Goal: Browse casually

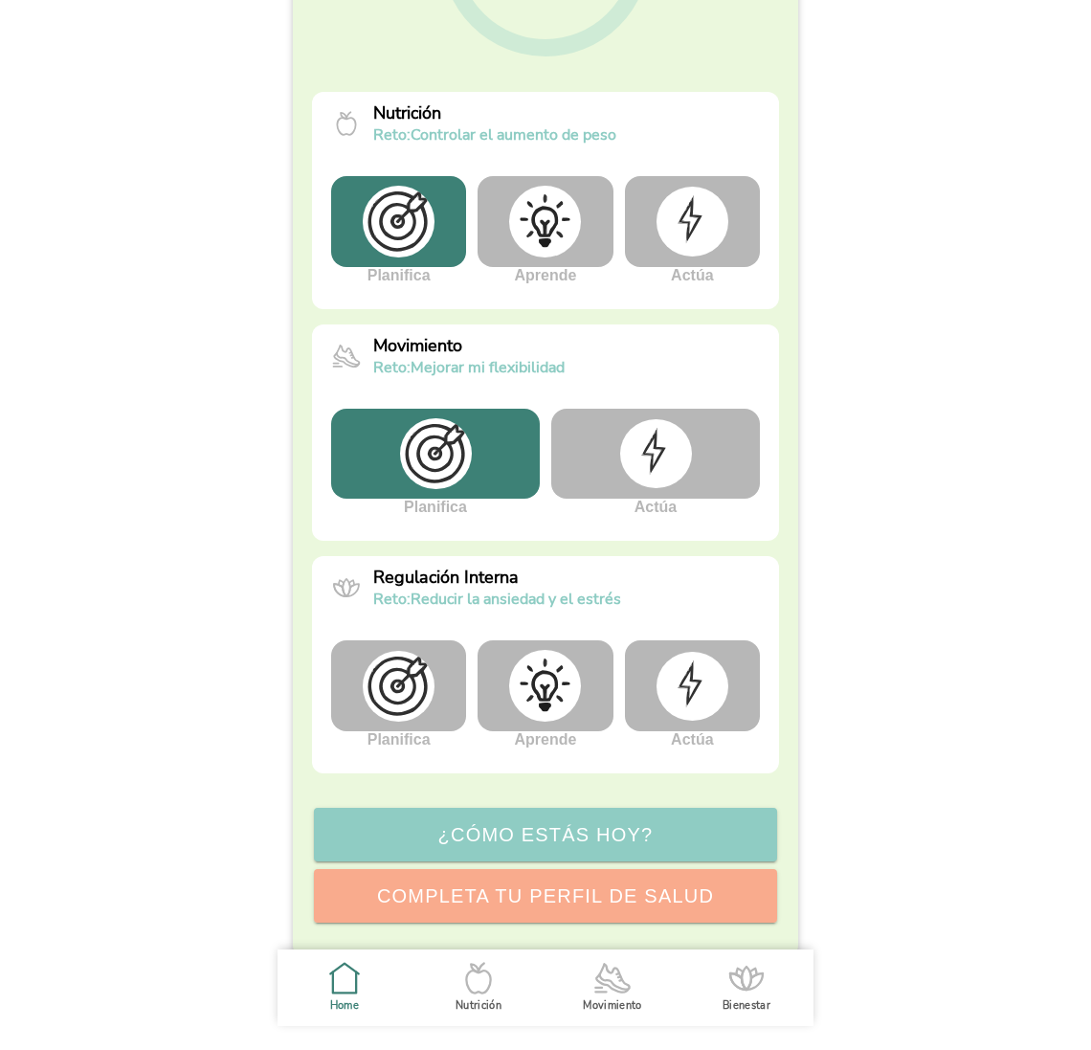
scroll to position [360, 0]
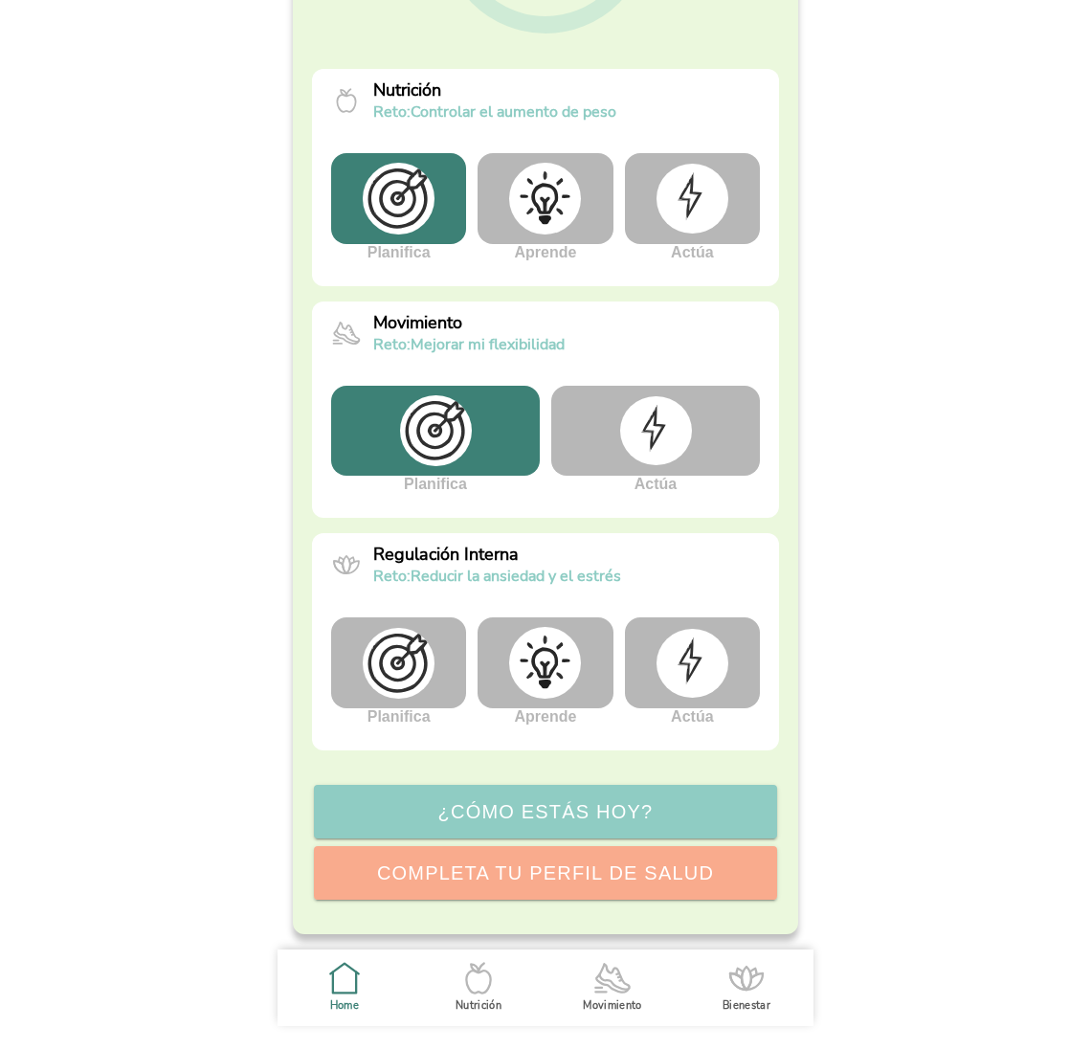
click at [664, 220] on img at bounding box center [692, 198] width 72 height 69
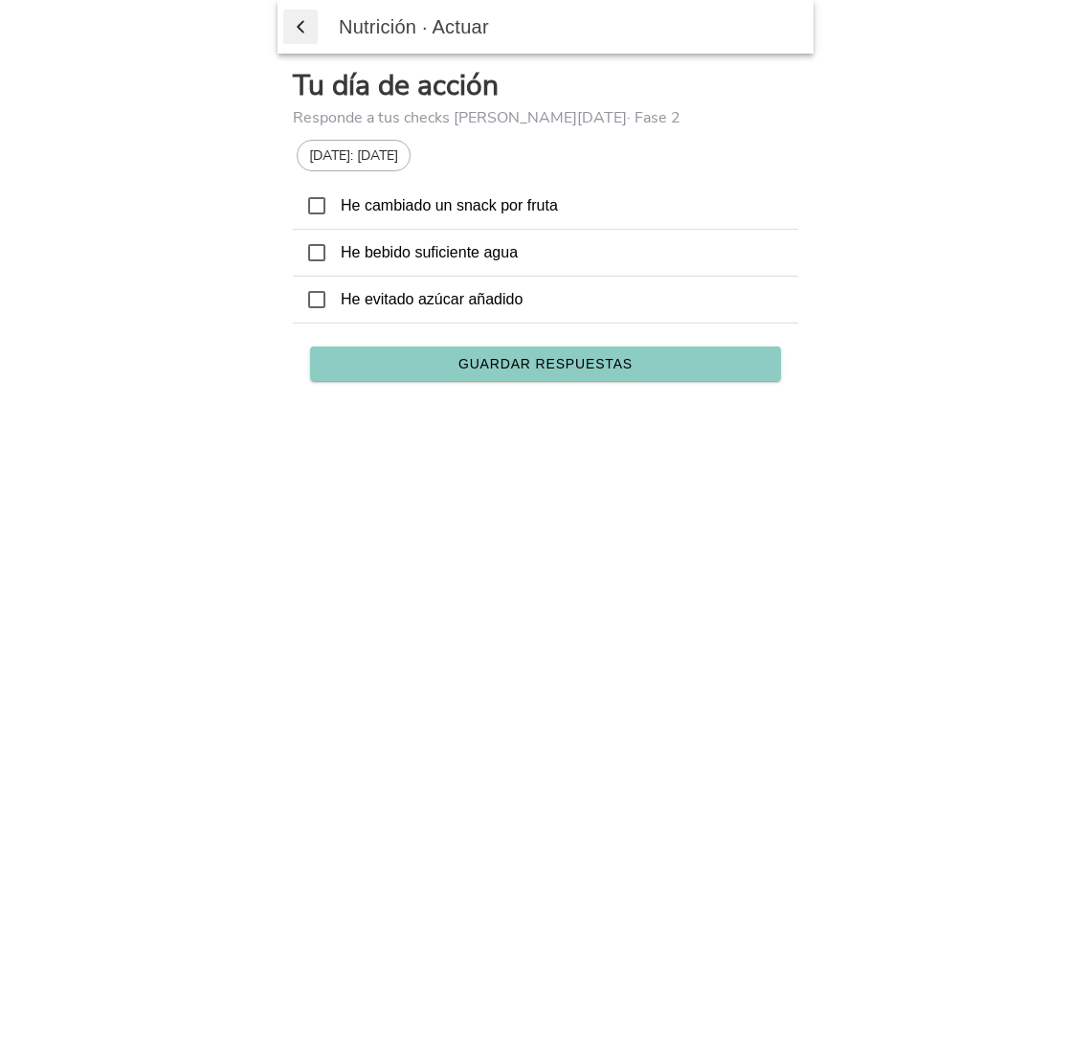
click at [324, 208] on icon at bounding box center [316, 205] width 17 height 17
click at [559, 361] on span "Guardar respuestas" at bounding box center [545, 363] width 174 height 13
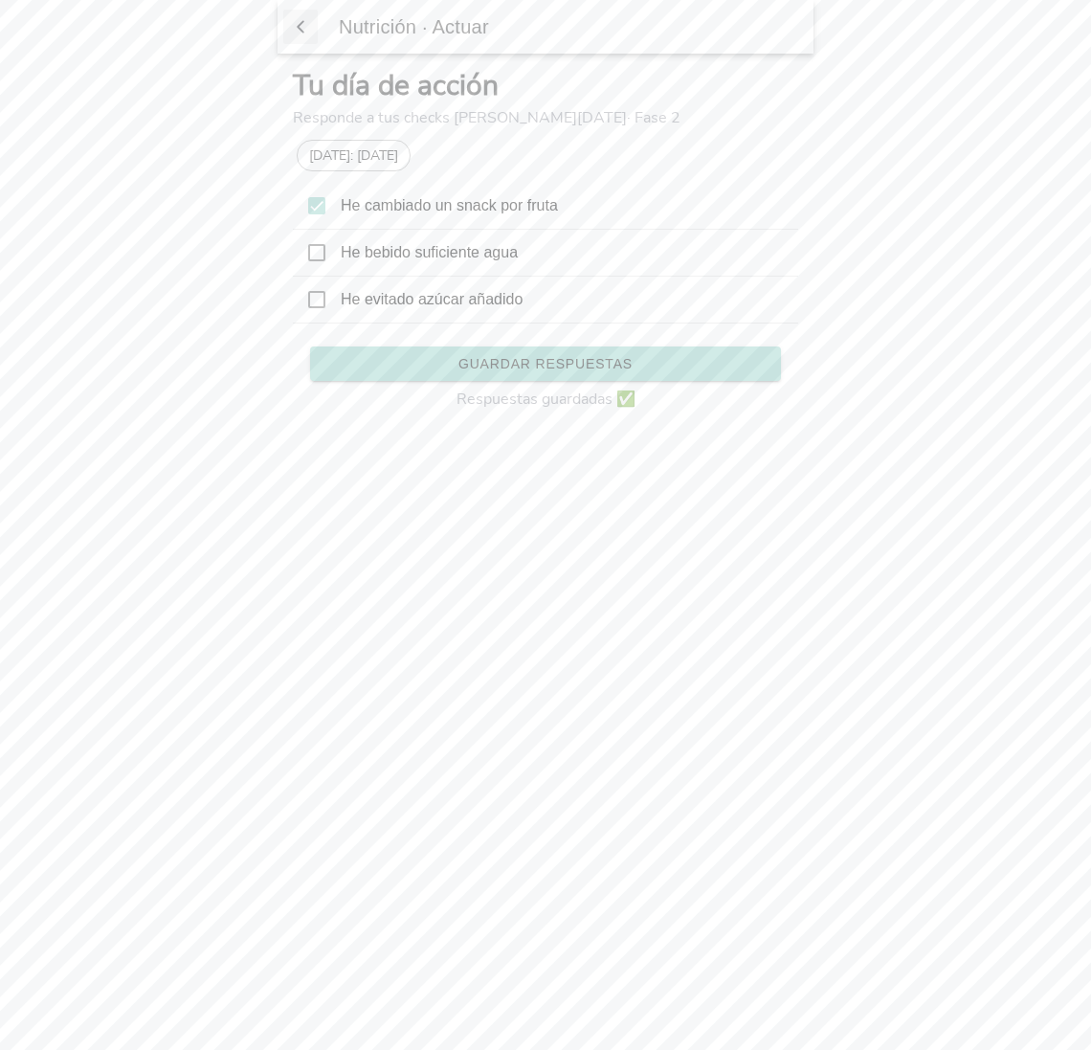
click at [301, 32] on span "button" at bounding box center [300, 26] width 19 height 29
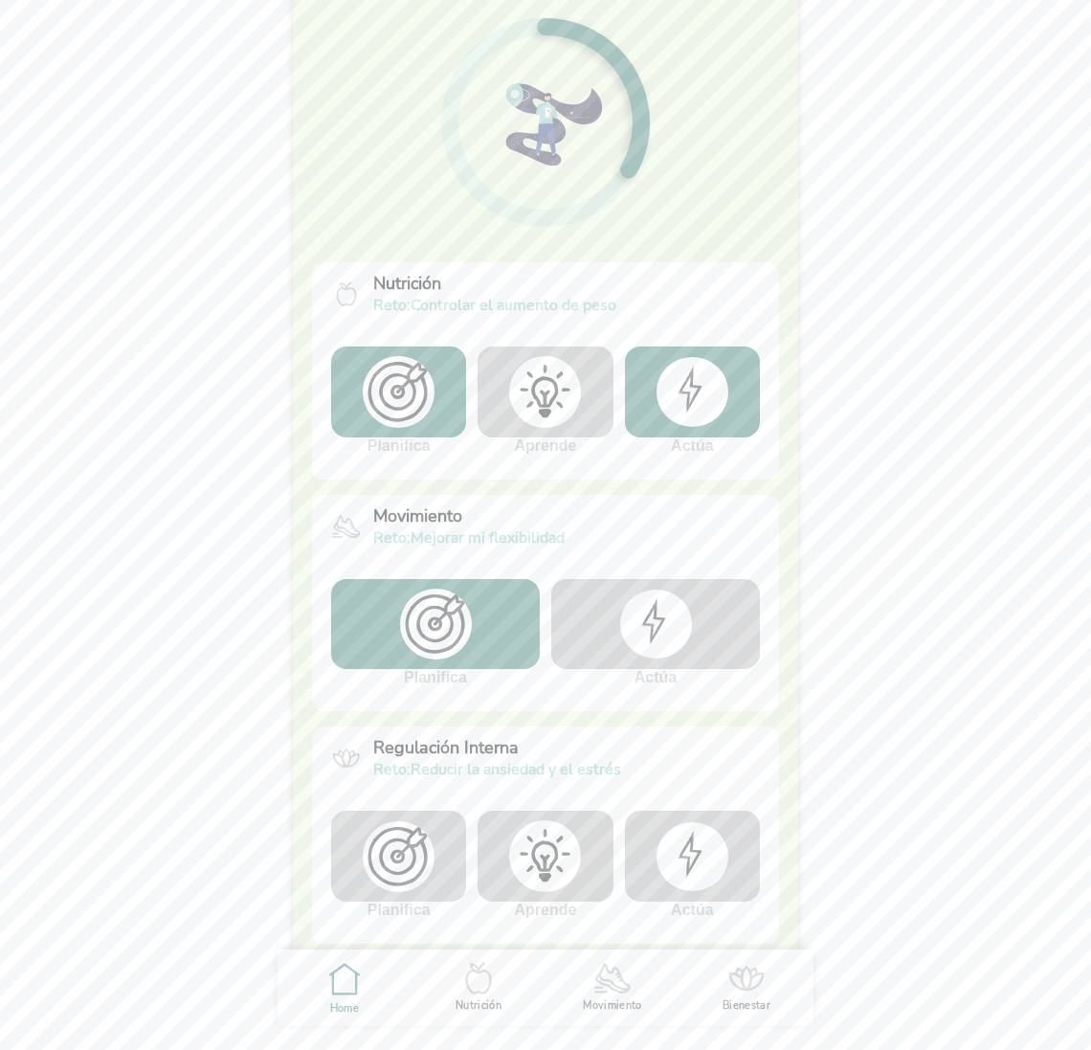
scroll to position [103, 0]
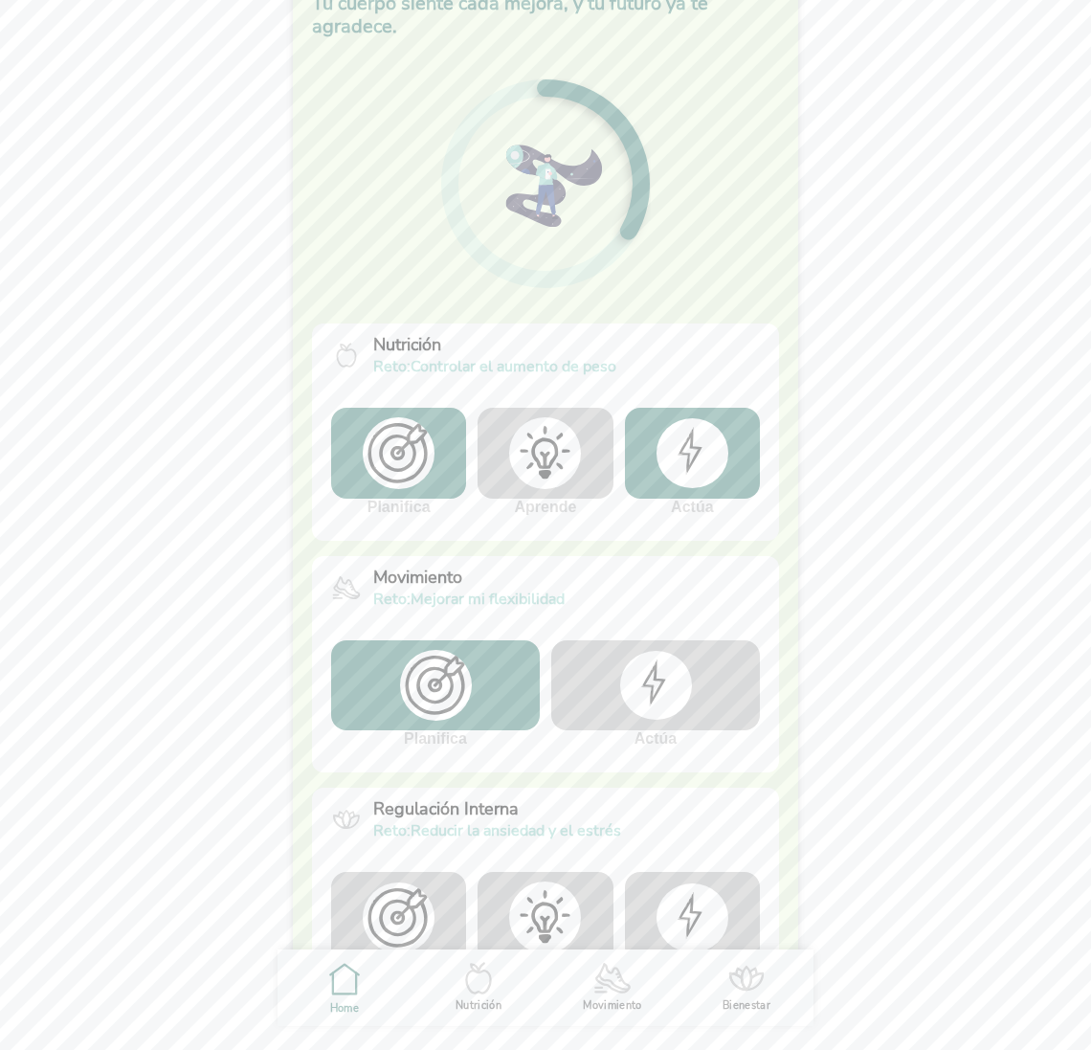
click at [457, 694] on img at bounding box center [436, 685] width 72 height 71
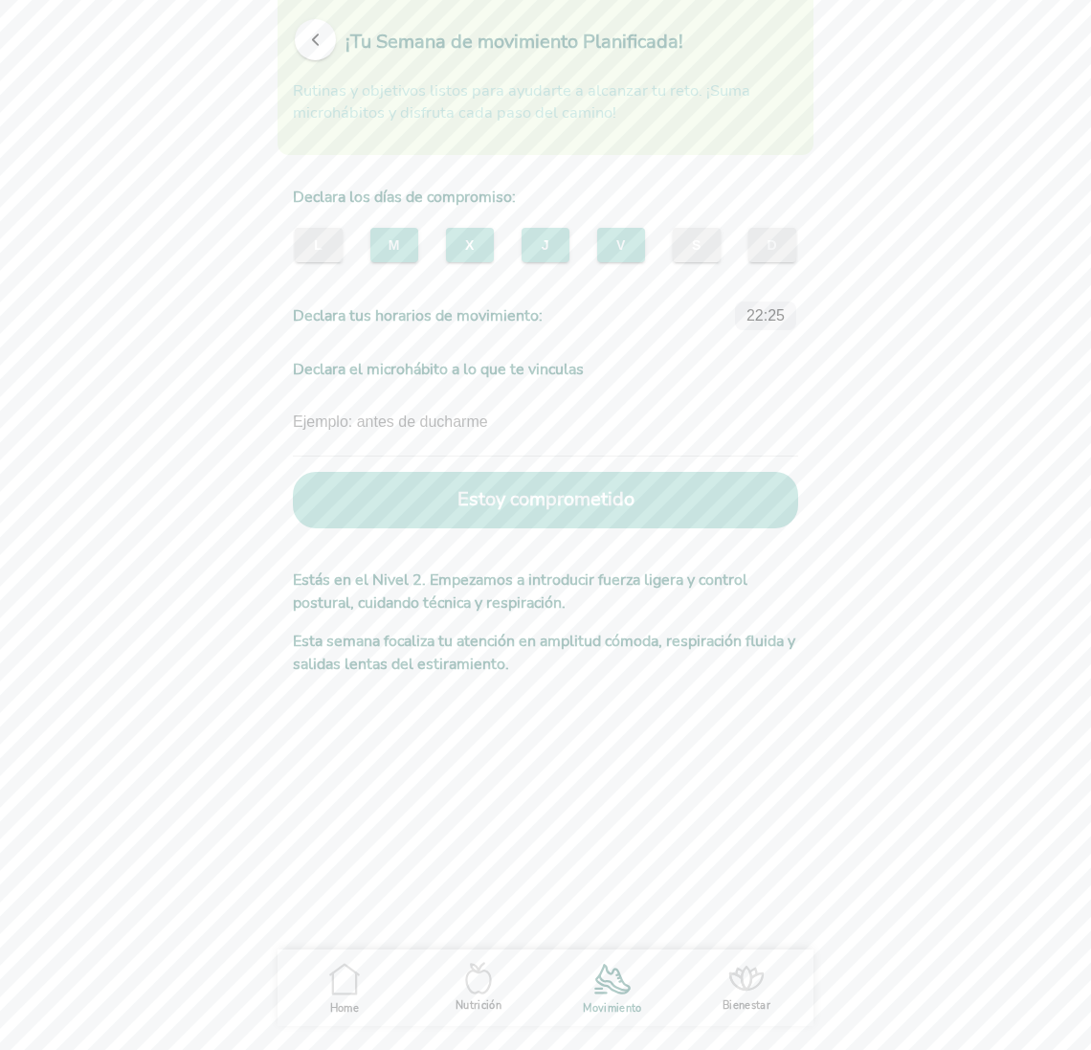
click at [306, 38] on span "button" at bounding box center [315, 40] width 18 height 18
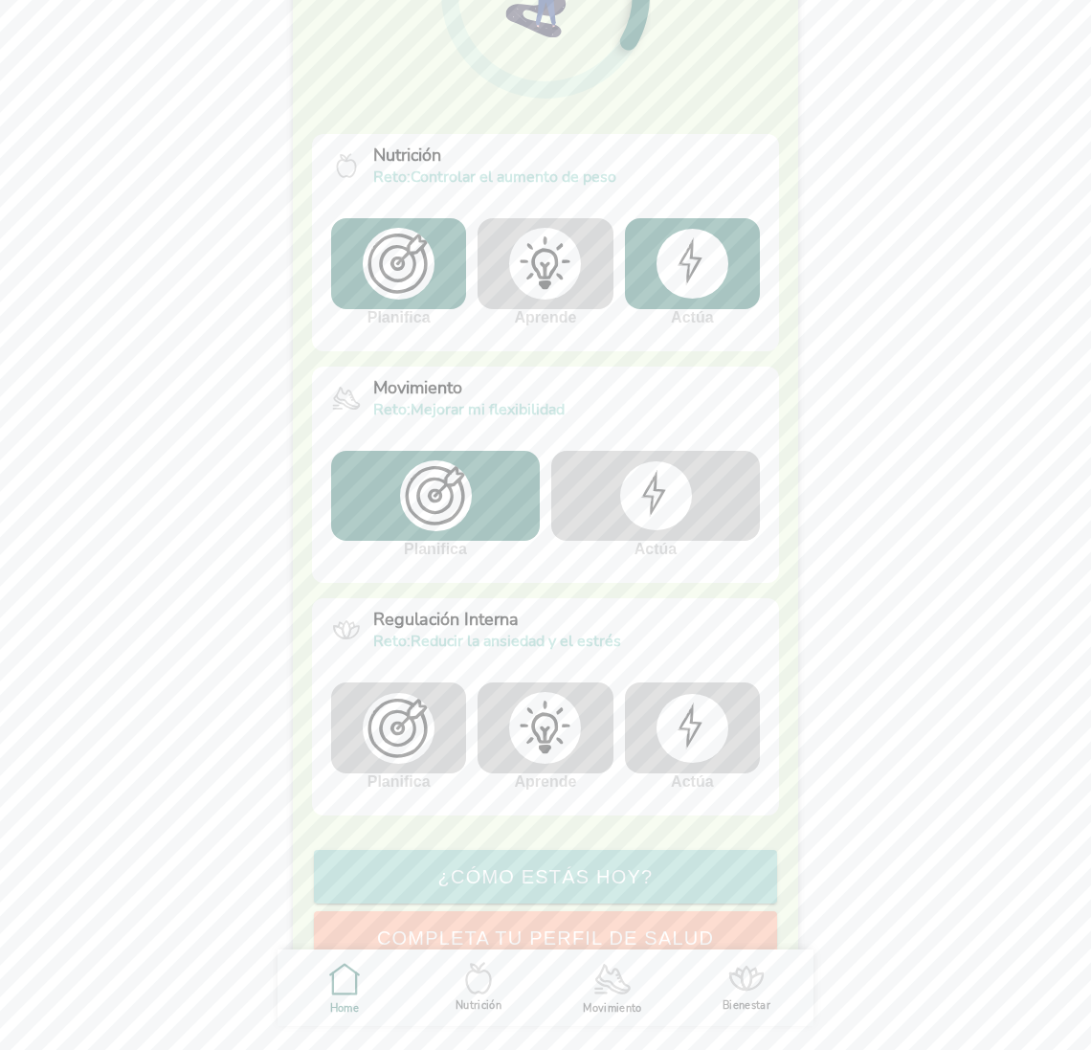
scroll to position [296, 0]
click at [693, 727] on img at bounding box center [692, 725] width 72 height 69
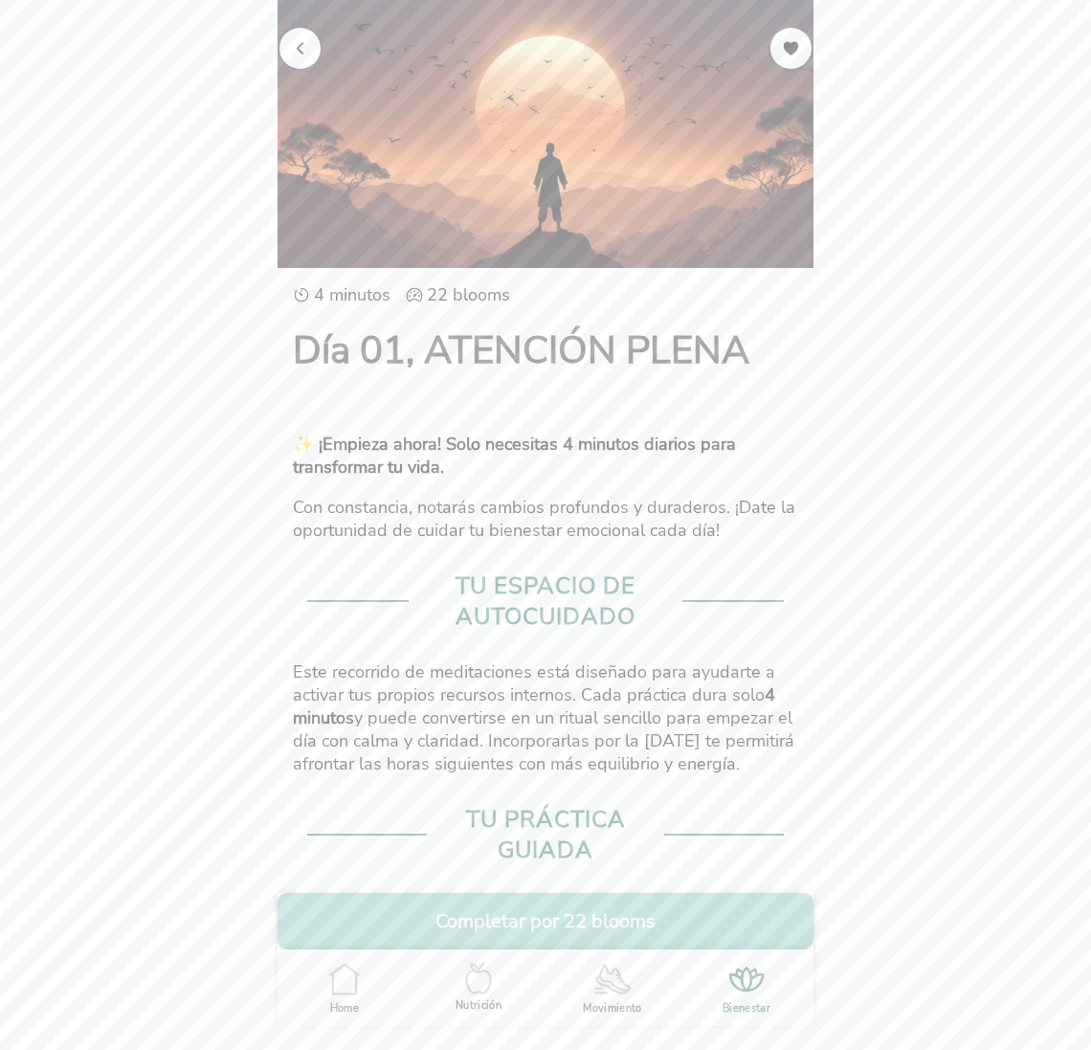
click at [289, 53] on button "button" at bounding box center [299, 47] width 41 height 41
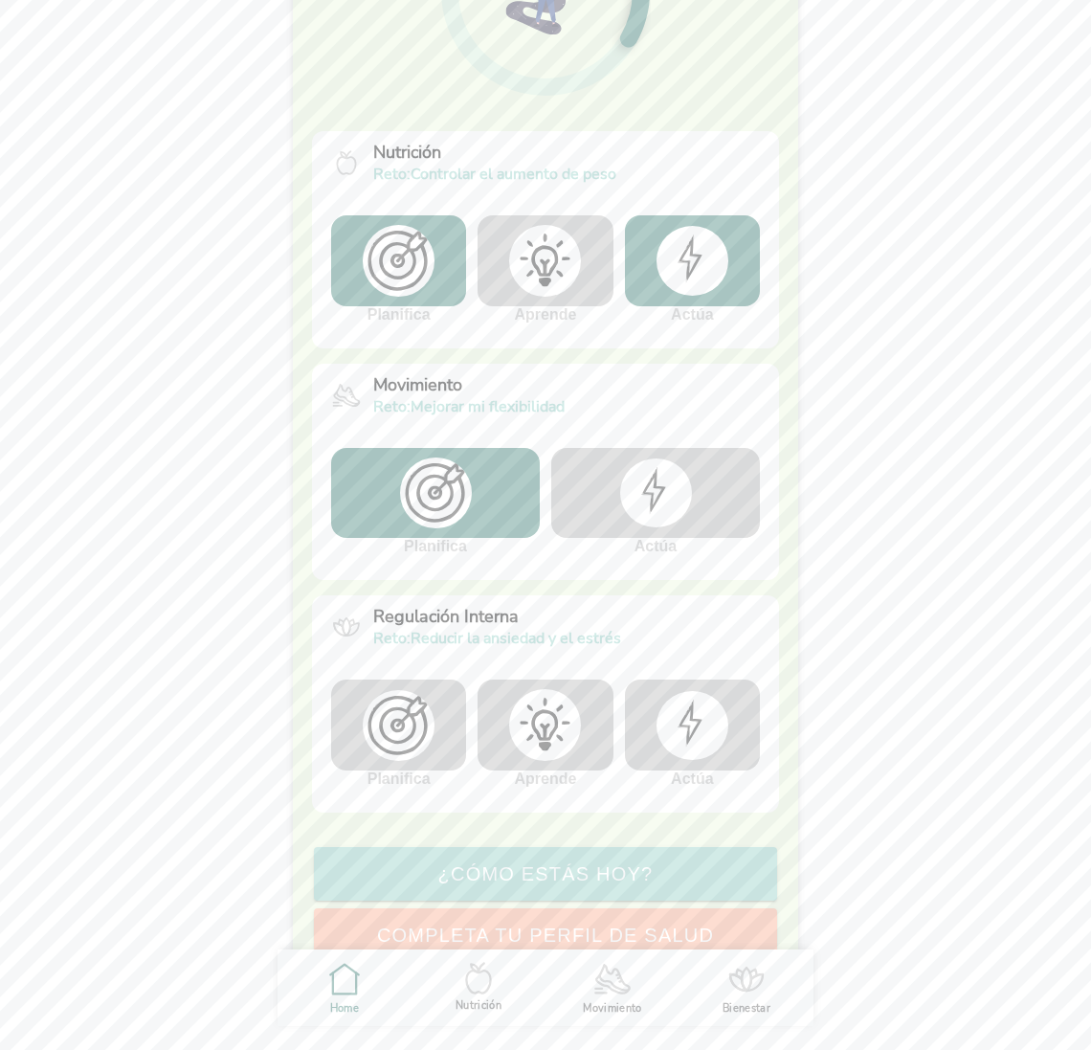
click at [543, 714] on img at bounding box center [545, 725] width 72 height 72
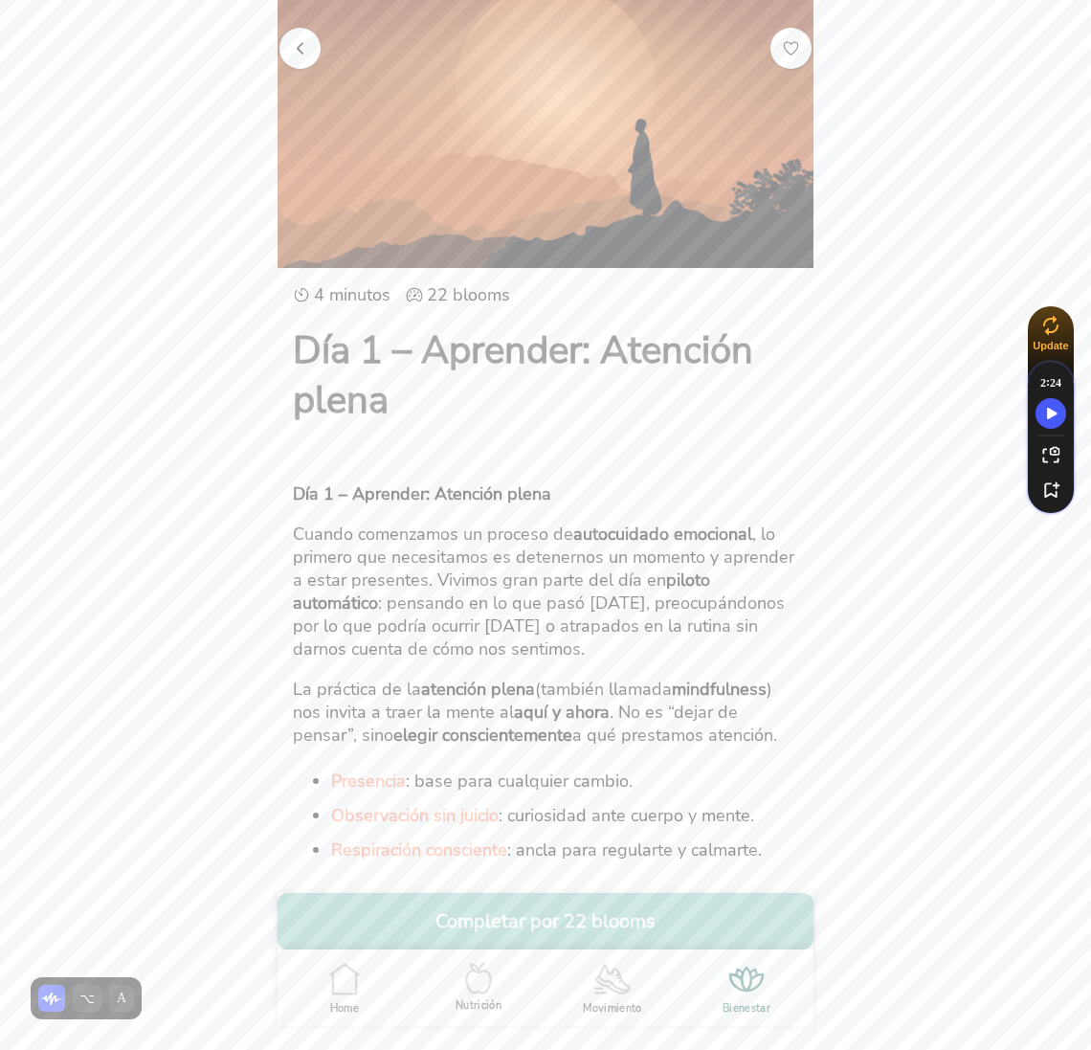
click at [299, 44] on span "button" at bounding box center [300, 47] width 18 height 18
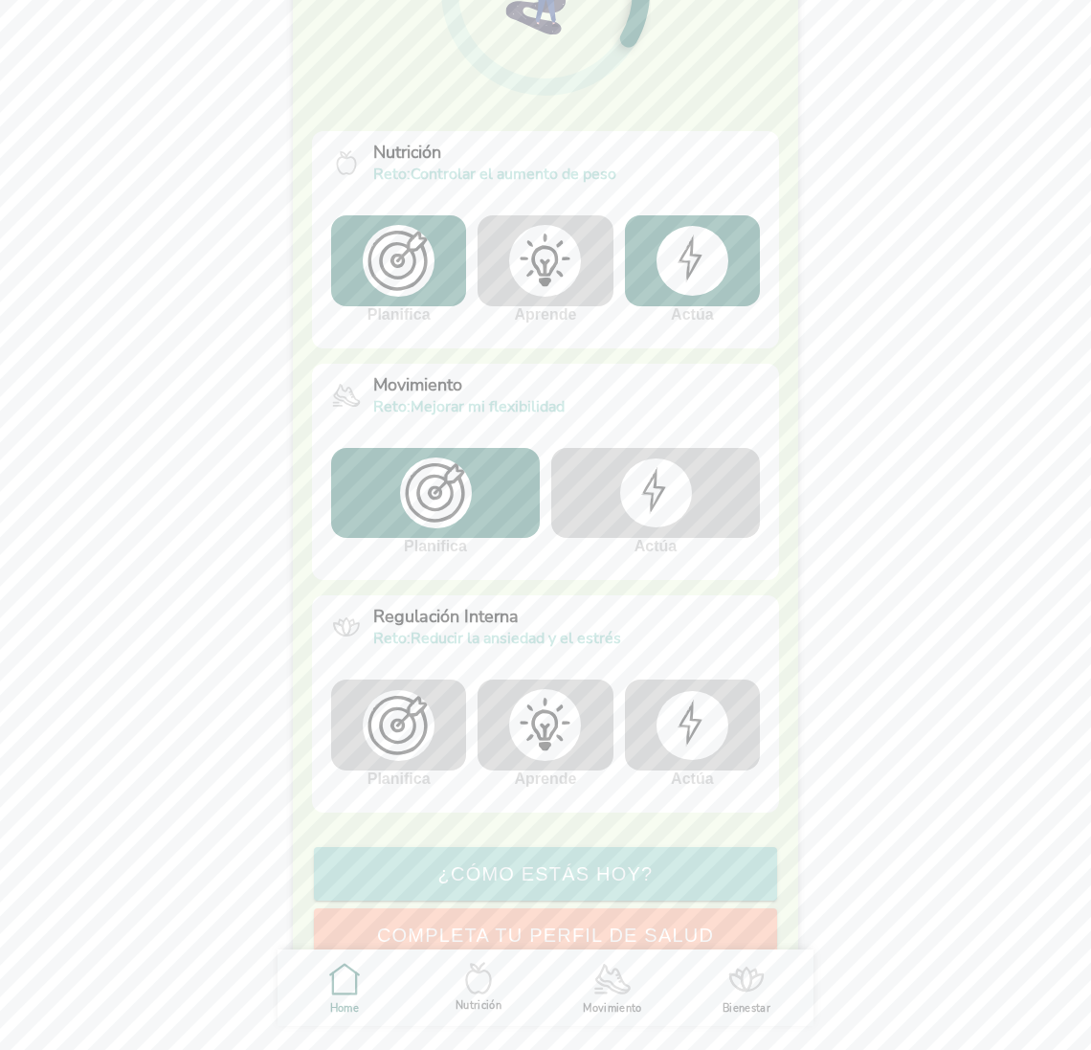
click at [642, 494] on img at bounding box center [656, 492] width 72 height 69
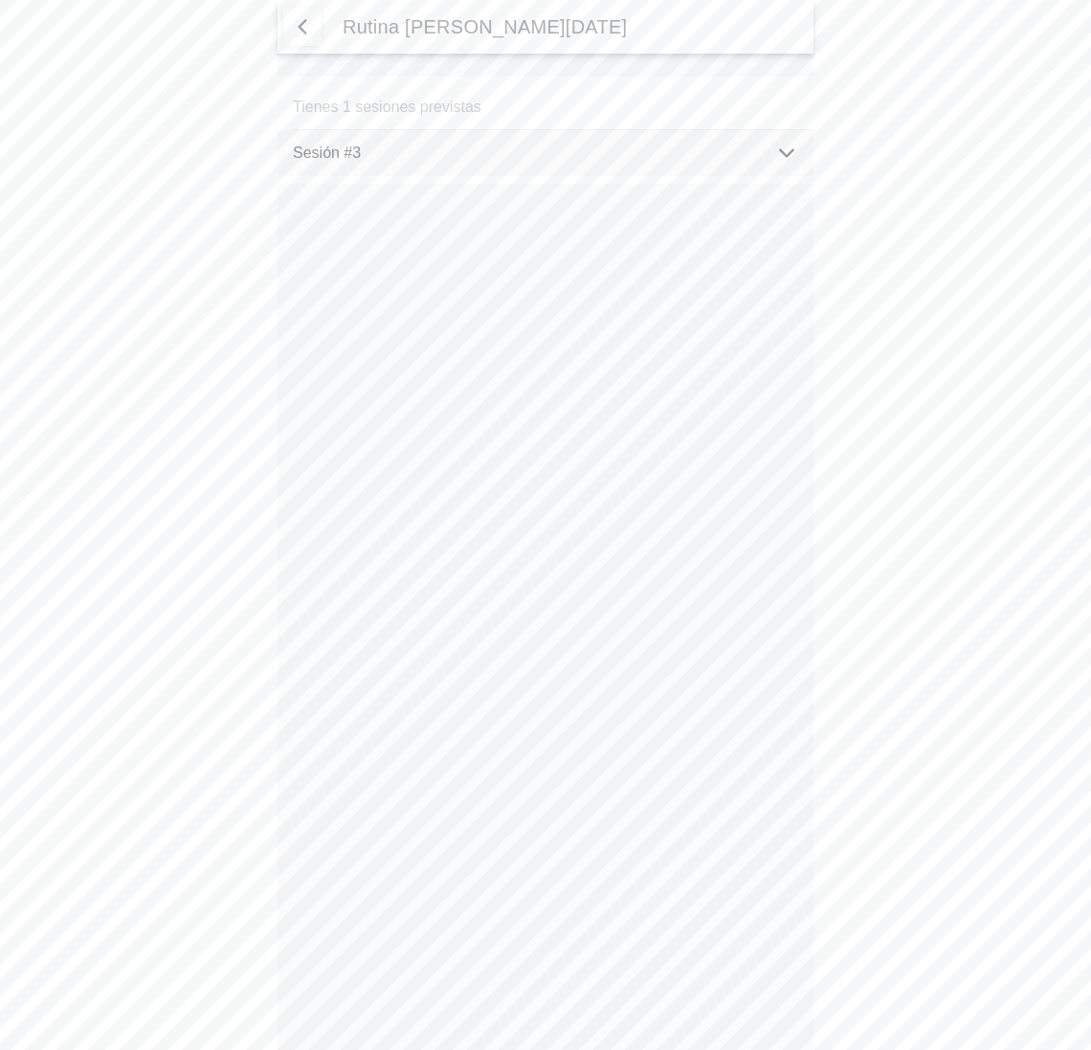
click at [298, 30] on span "button" at bounding box center [302, 26] width 23 height 23
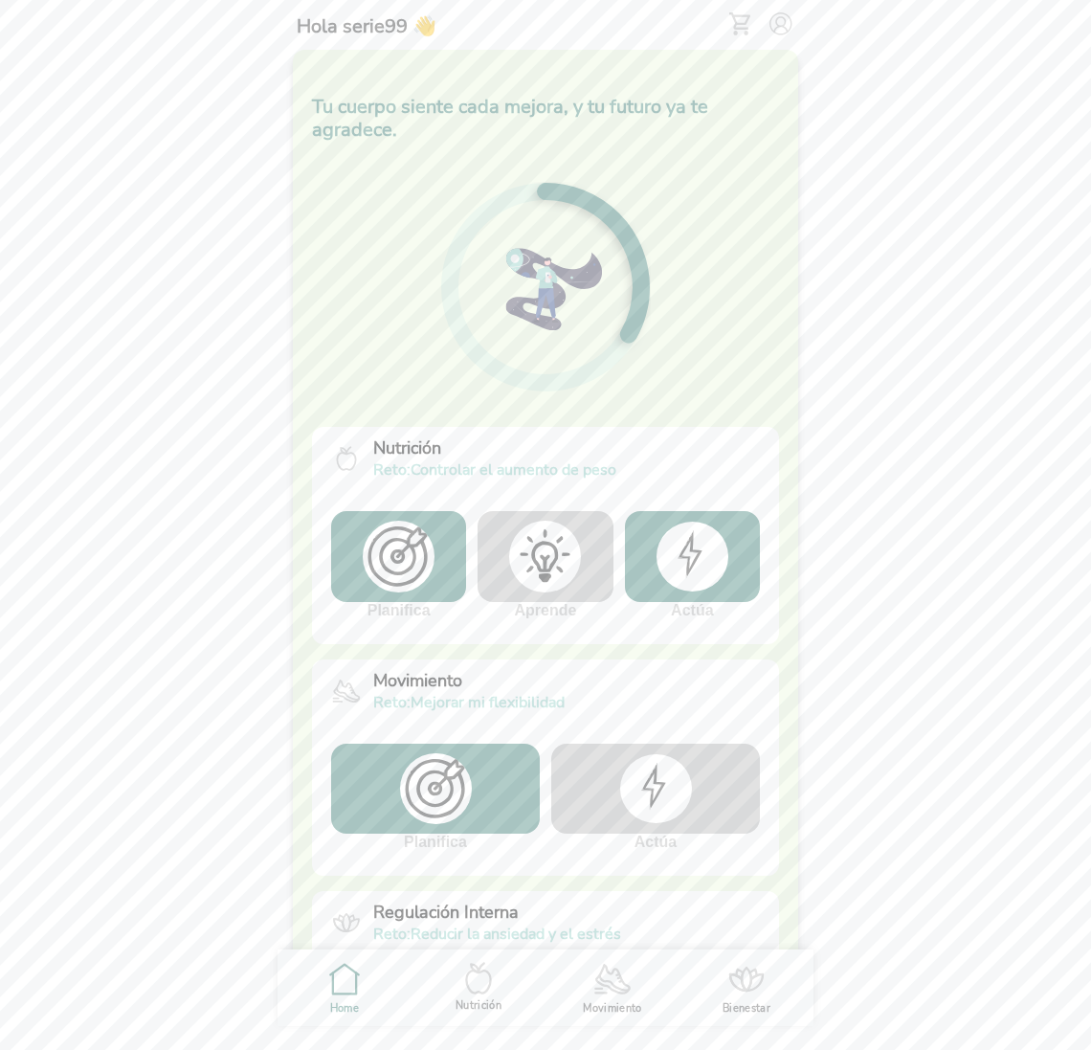
click at [700, 542] on img at bounding box center [692, 555] width 72 height 69
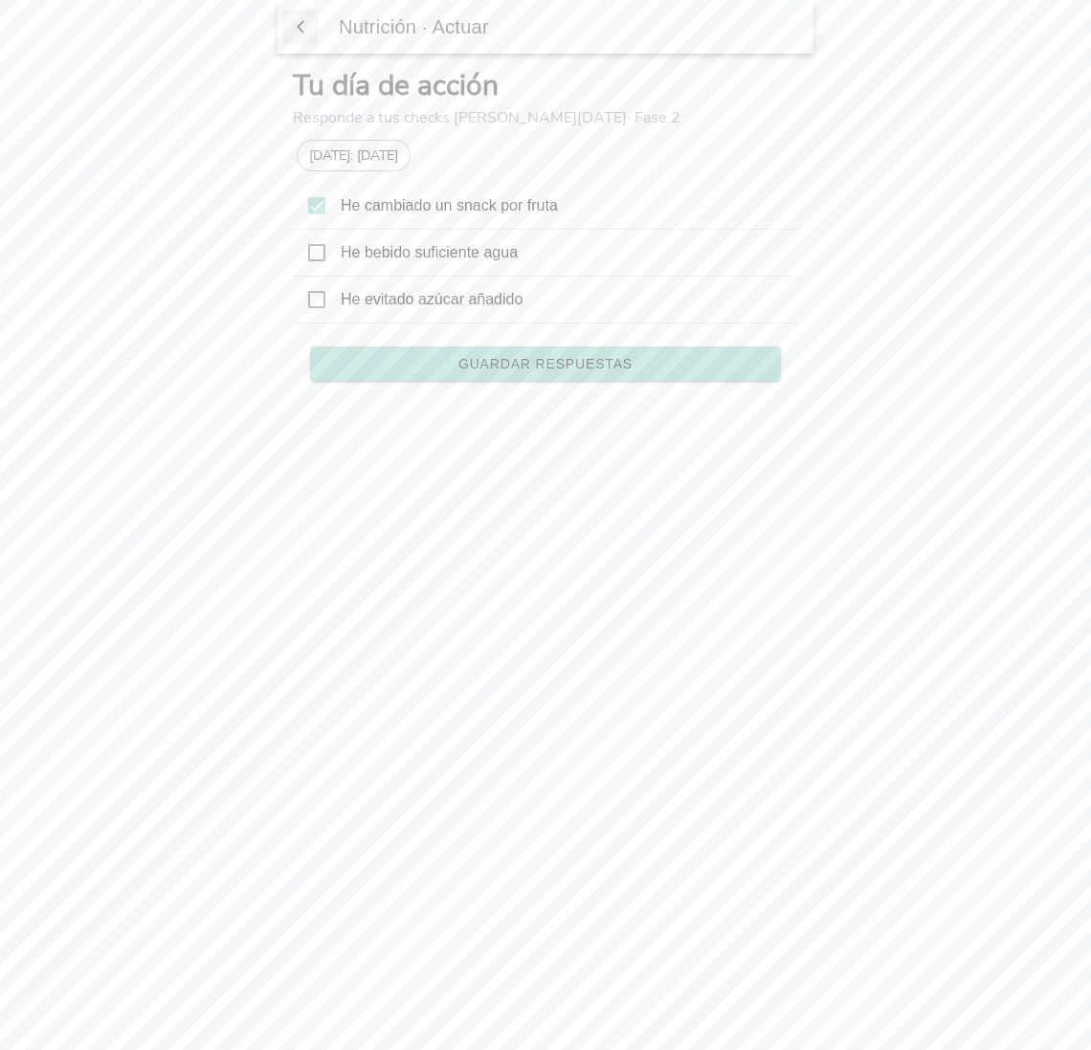
click at [305, 30] on span "button" at bounding box center [300, 26] width 19 height 29
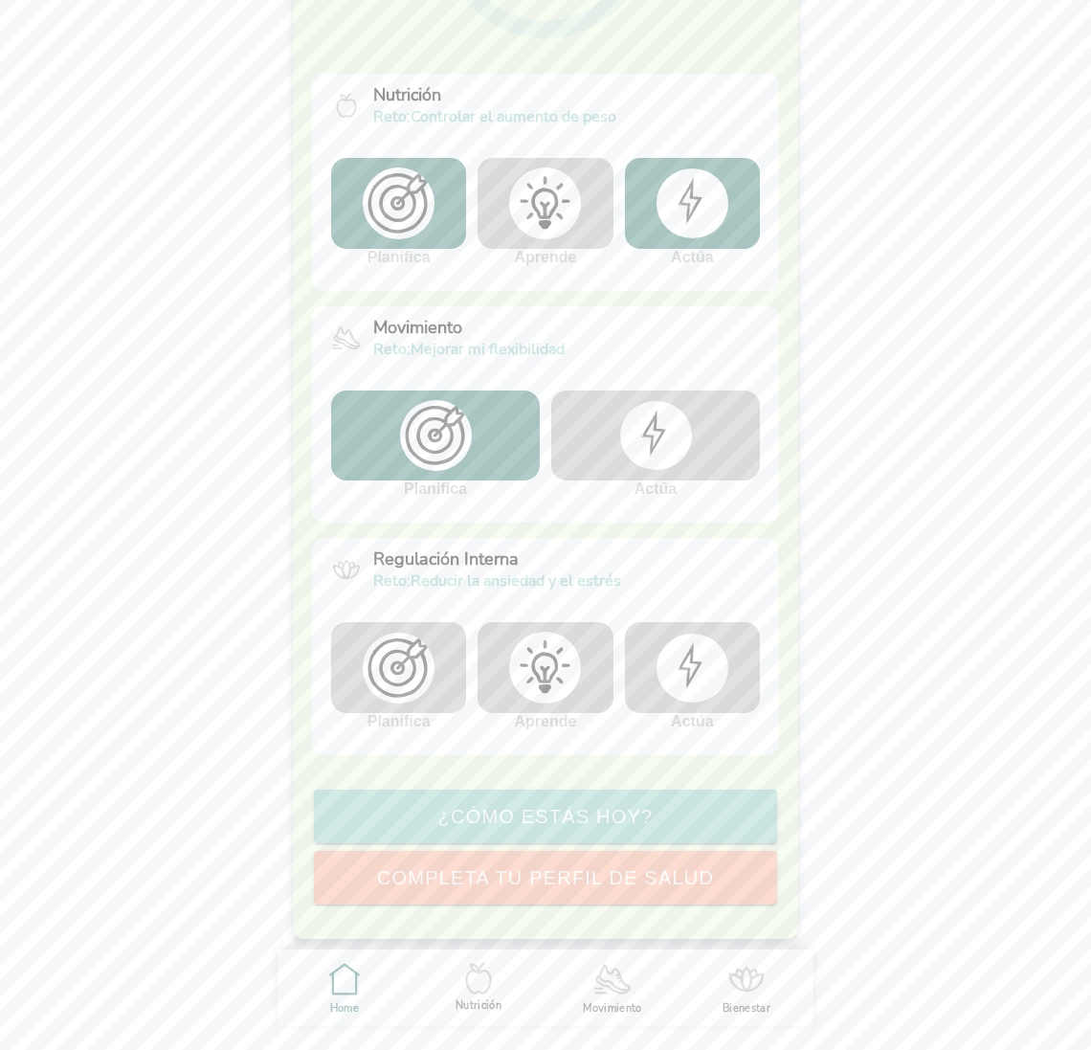
scroll to position [360, 0]
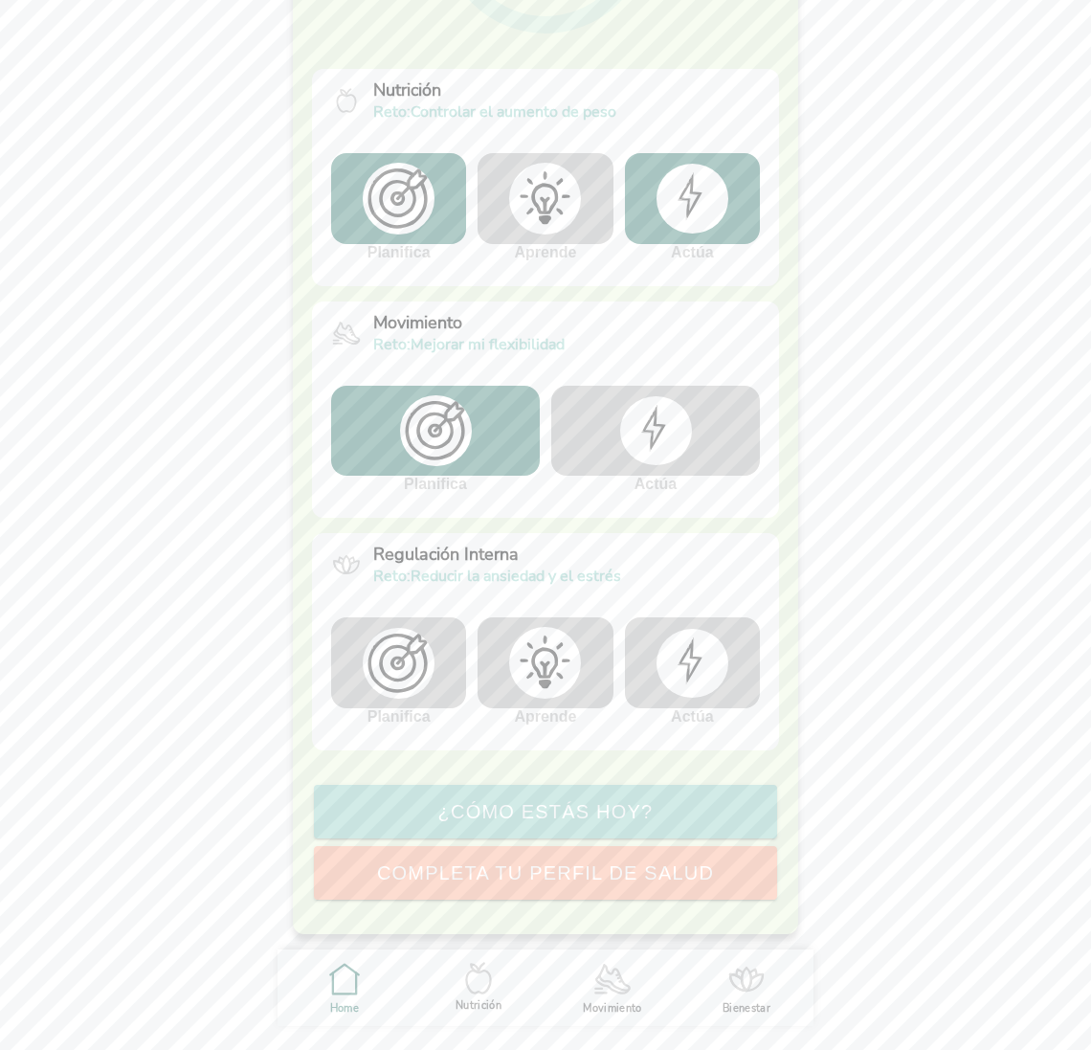
click at [485, 986] on icon ".cls-1 { stroke-width: 0px; } .cls-1, .cls-2 { fill: none; } .cls-2 { stroke-li…" at bounding box center [478, 978] width 40 height 40
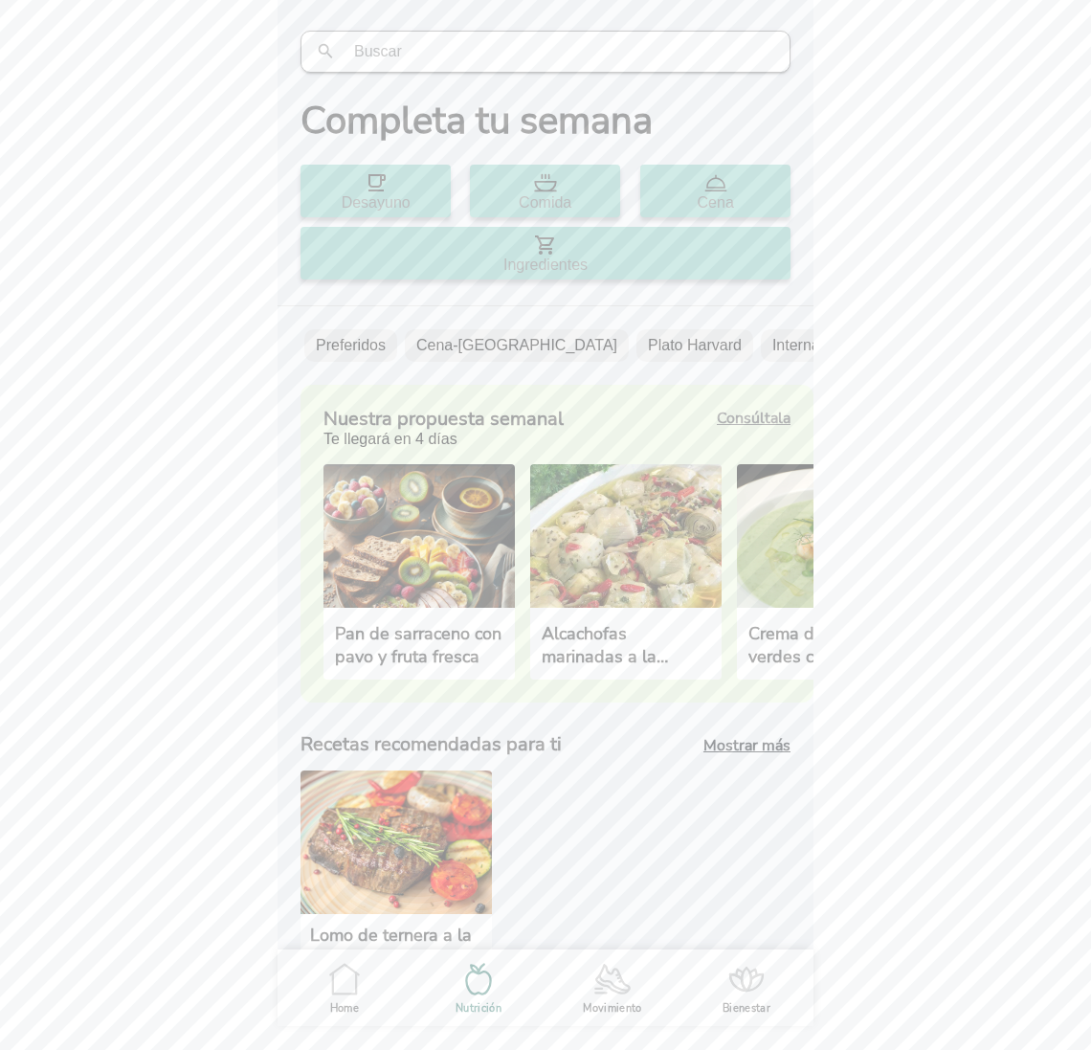
click at [752, 420] on b "Consúltala" at bounding box center [754, 418] width 74 height 21
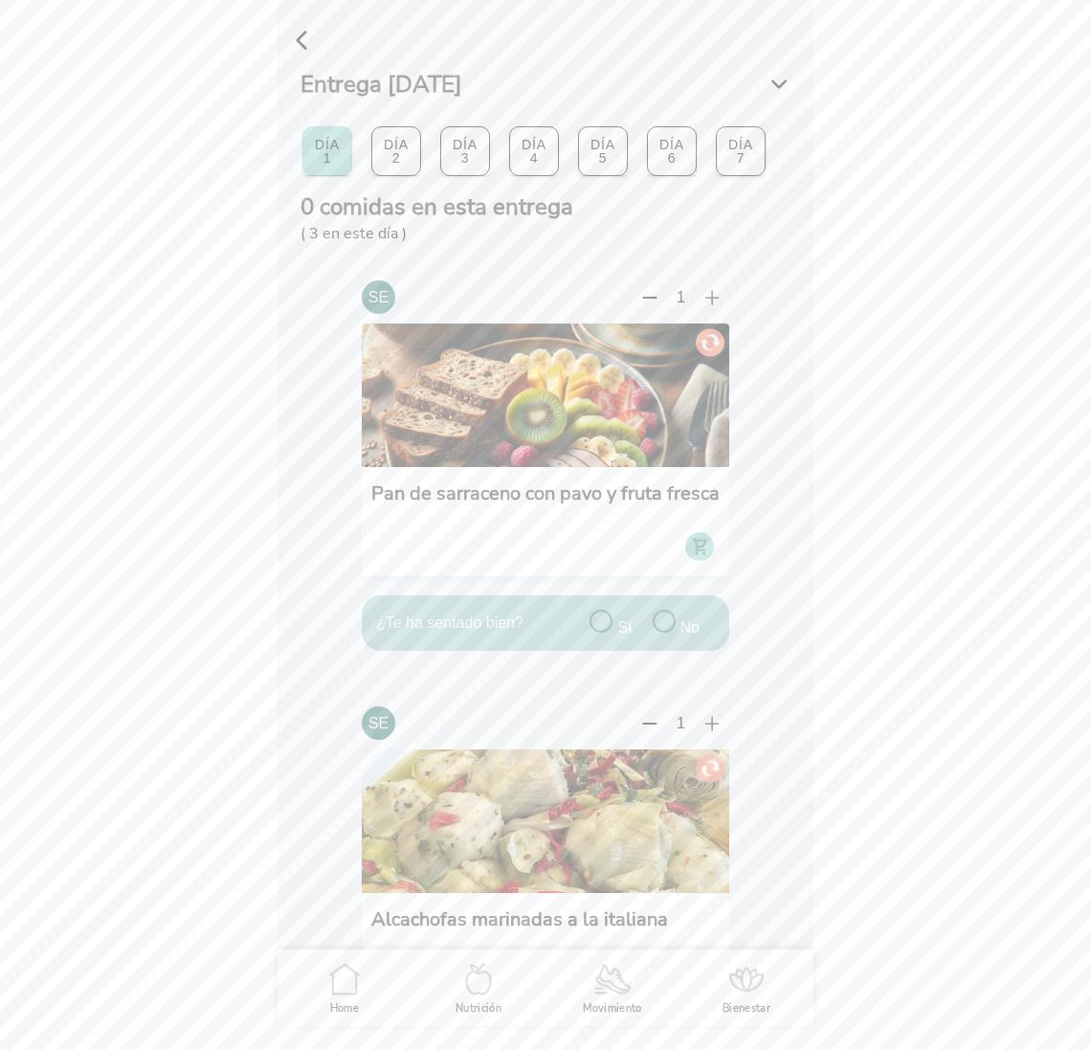
click at [0, 0] on slot "Día 6" at bounding box center [0, 0] width 0 height 0
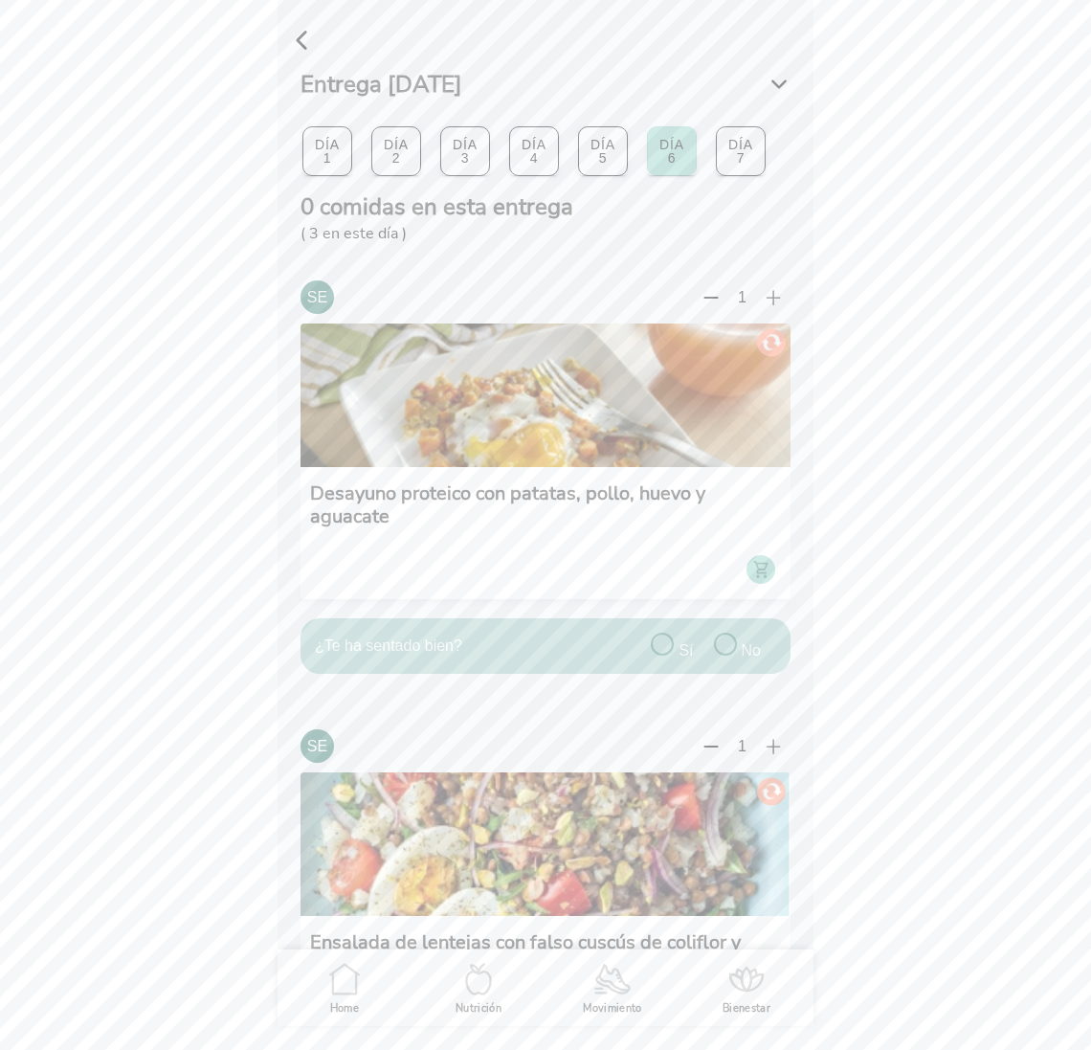
click at [0, 0] on slot "Día 3" at bounding box center [0, 0] width 0 height 0
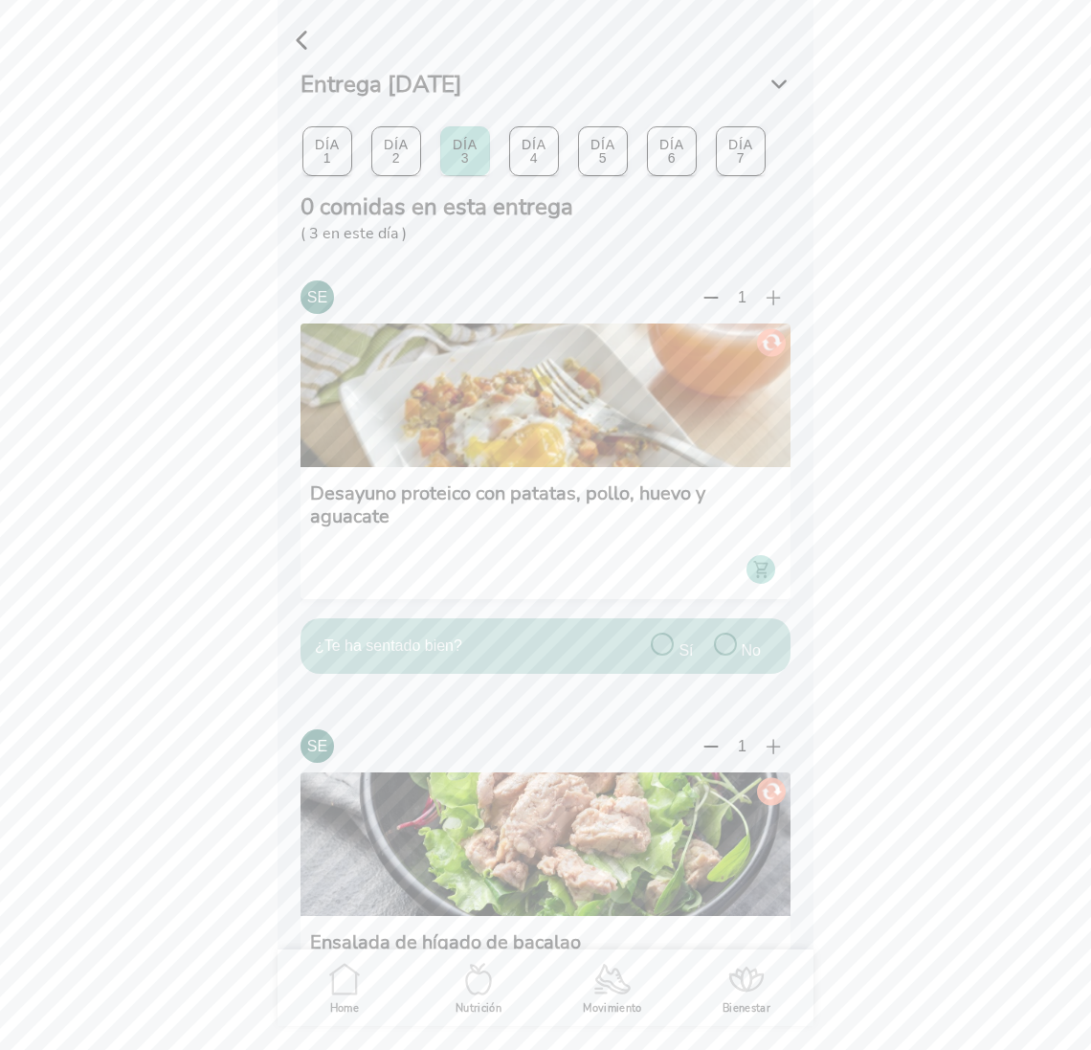
click at [302, 38] on span "button" at bounding box center [301, 40] width 29 height 29
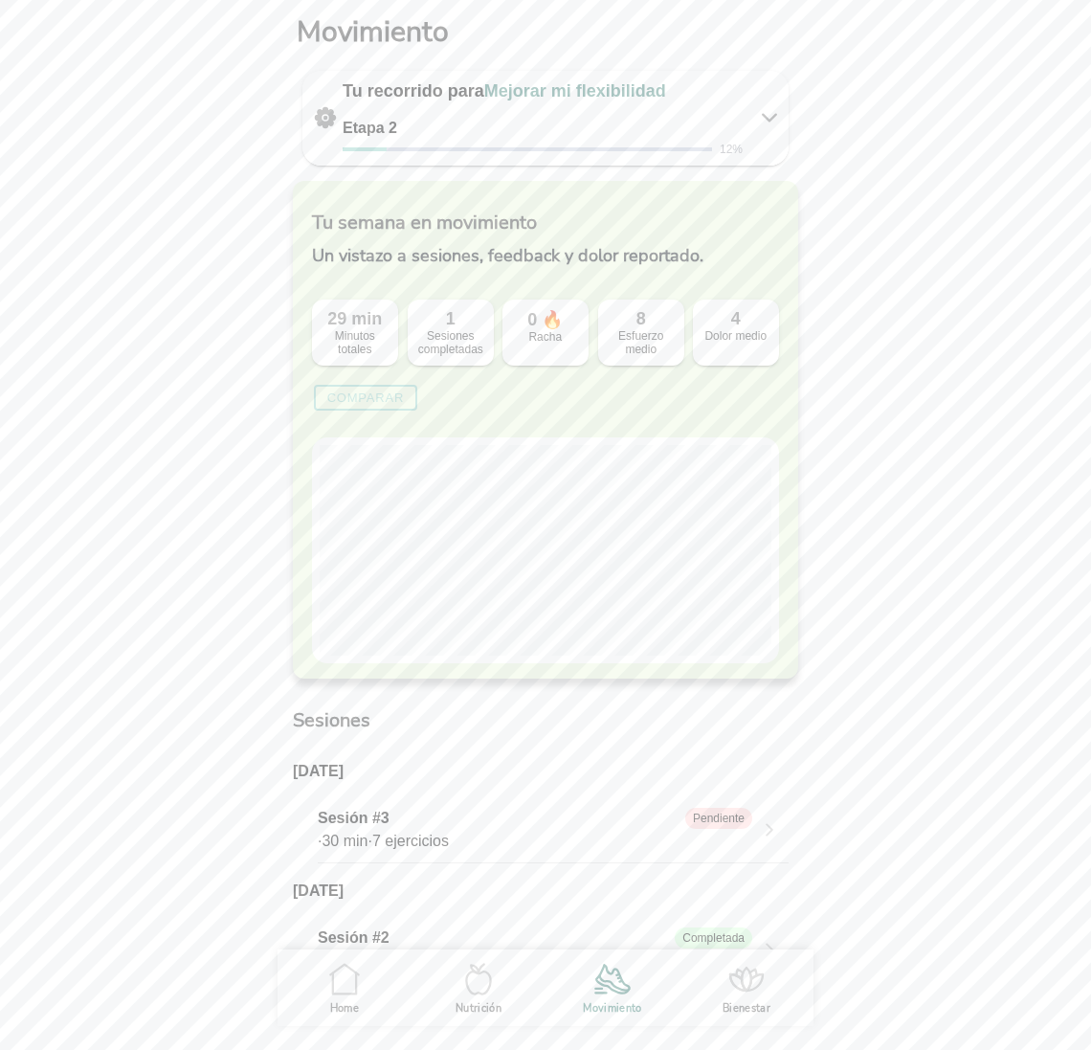
click at [338, 983] on icon ".cls-1 { stroke-width: 0px; } .cls-1, .cls-2 { fill: none; } .cls-2 { stroke-li…" at bounding box center [344, 979] width 40 height 40
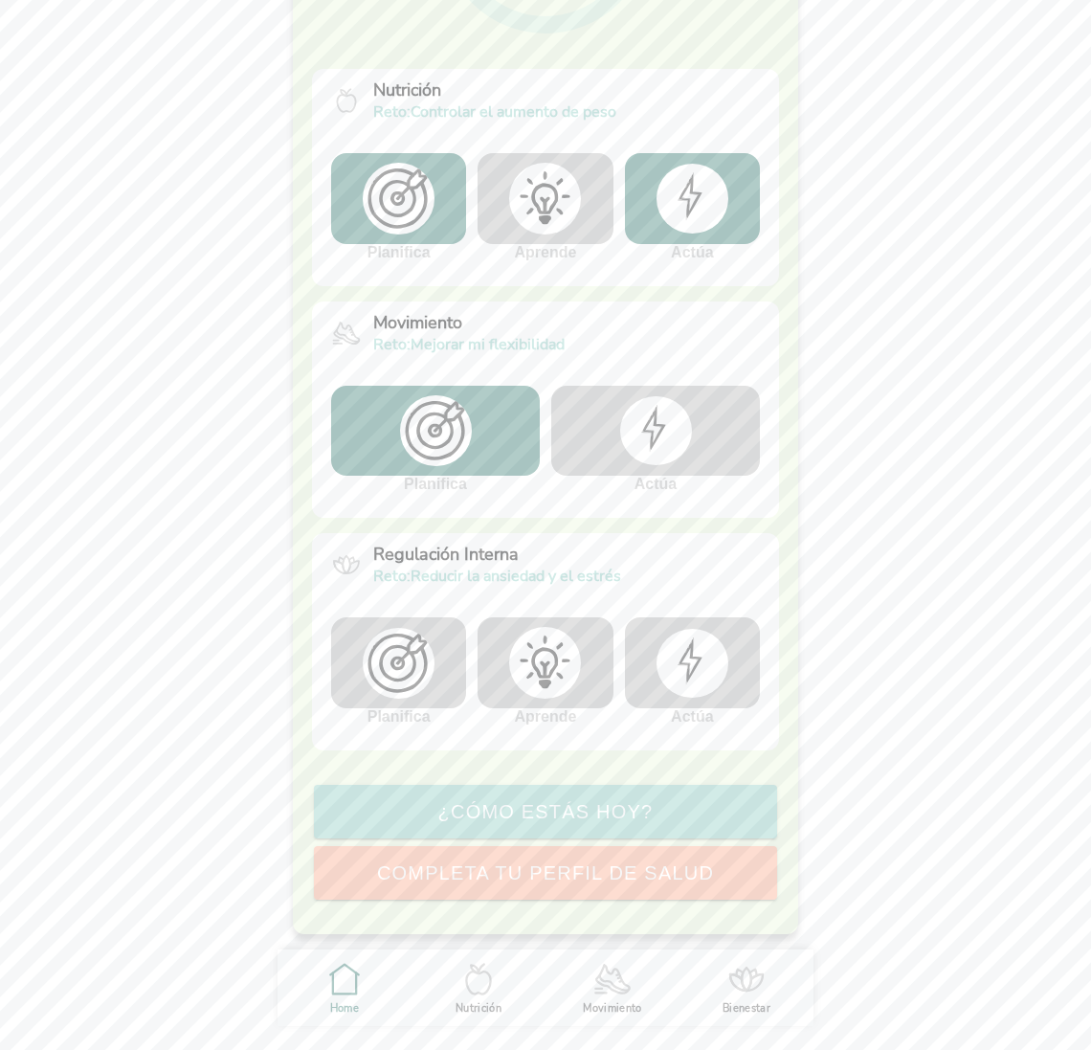
click at [420, 670] on img at bounding box center [399, 663] width 72 height 71
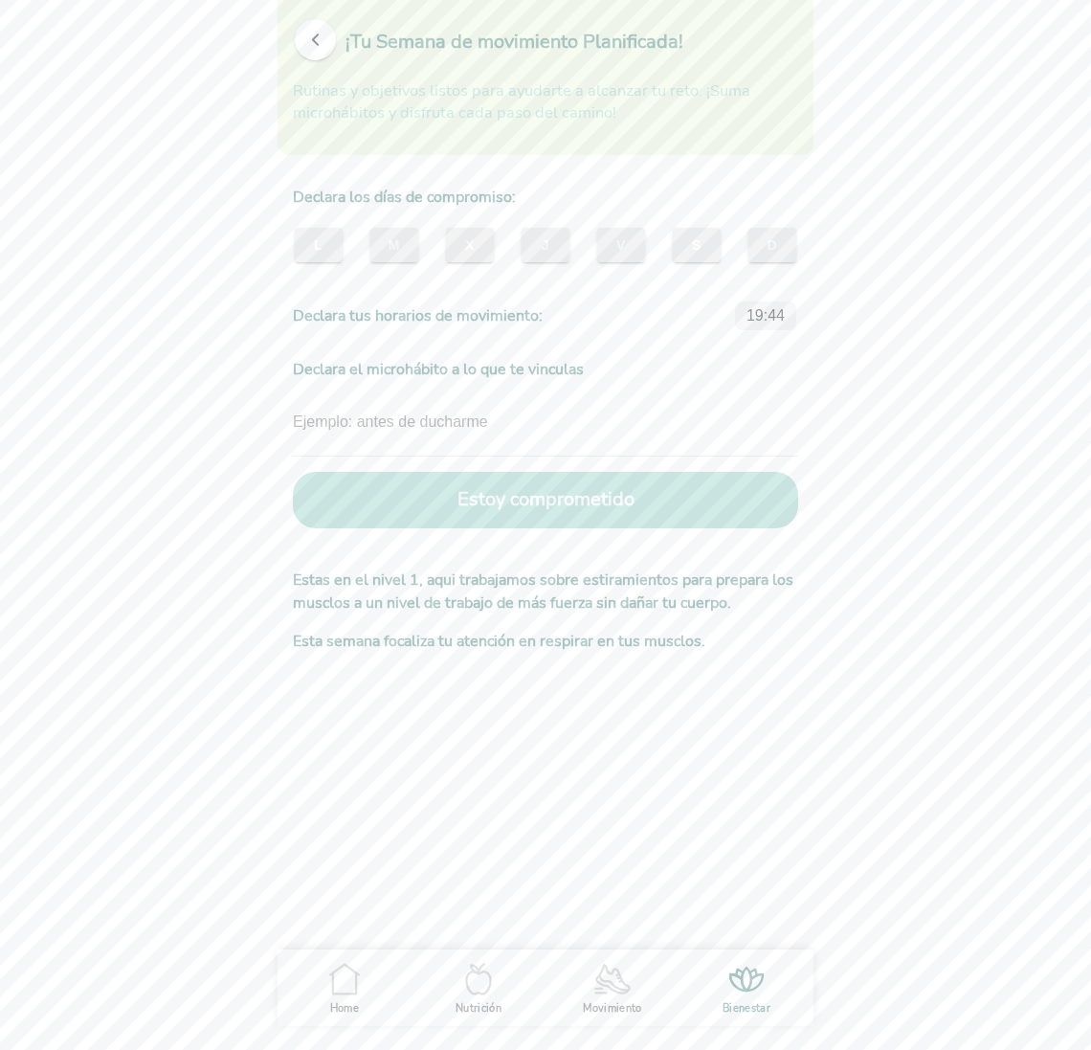
click at [320, 45] on span "button" at bounding box center [315, 40] width 18 height 18
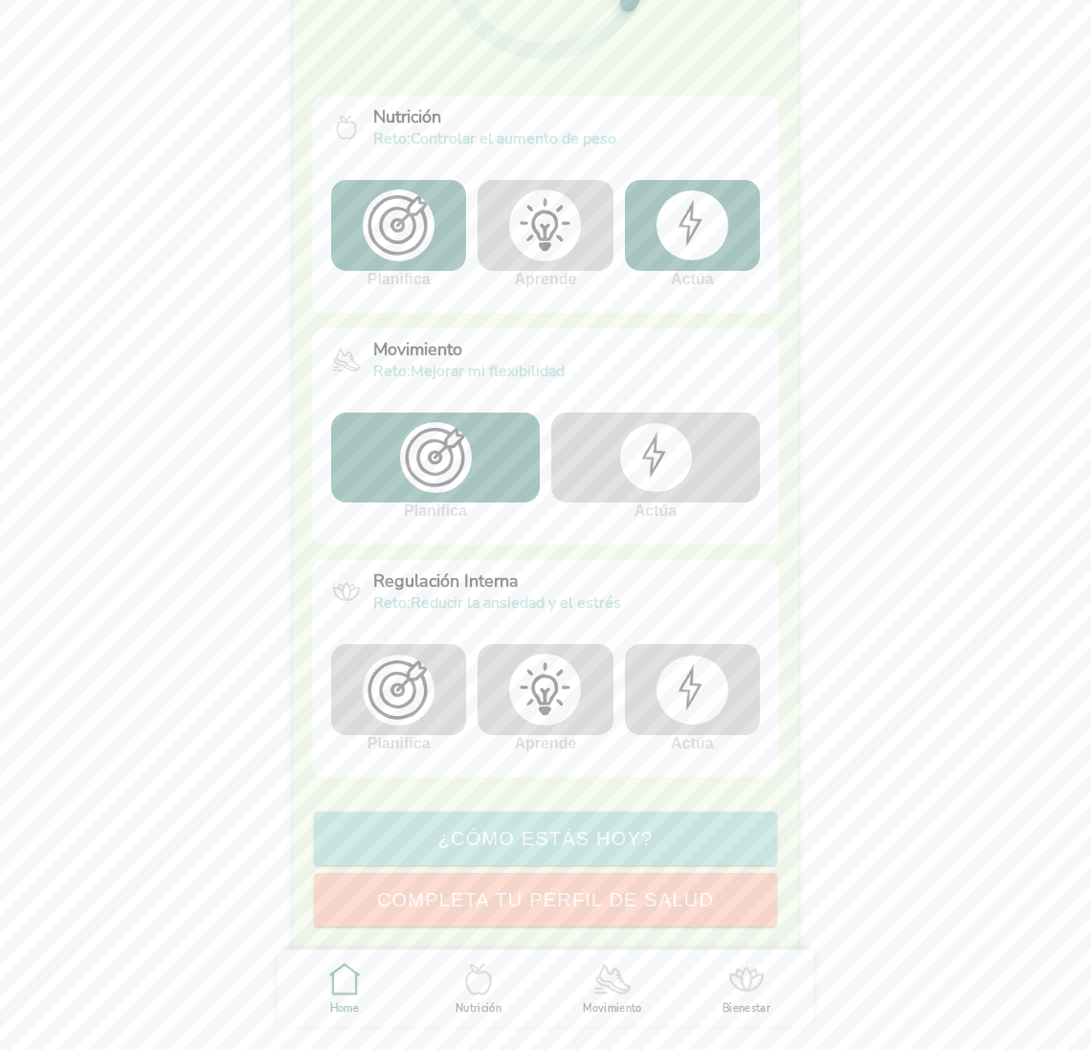
scroll to position [360, 0]
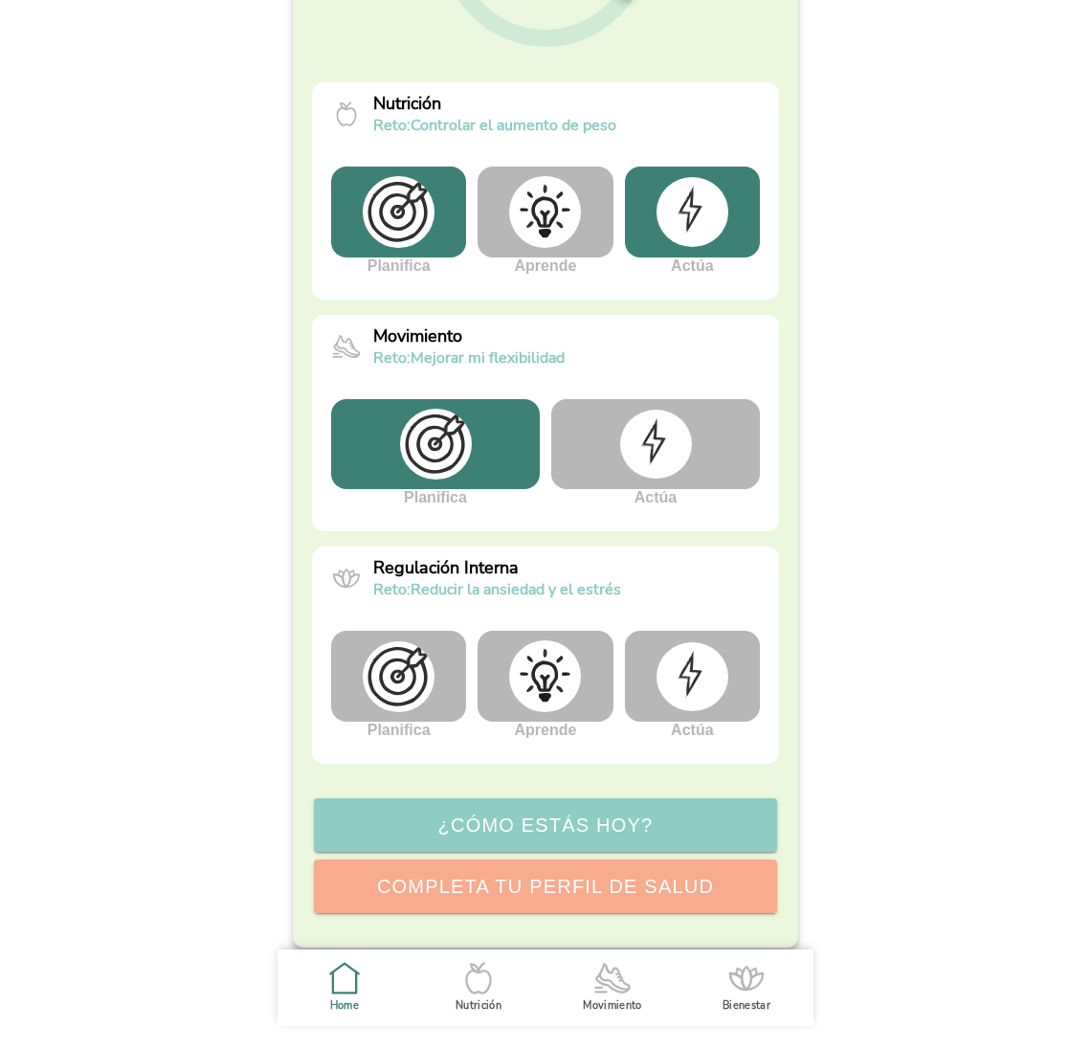
scroll to position [345, 0]
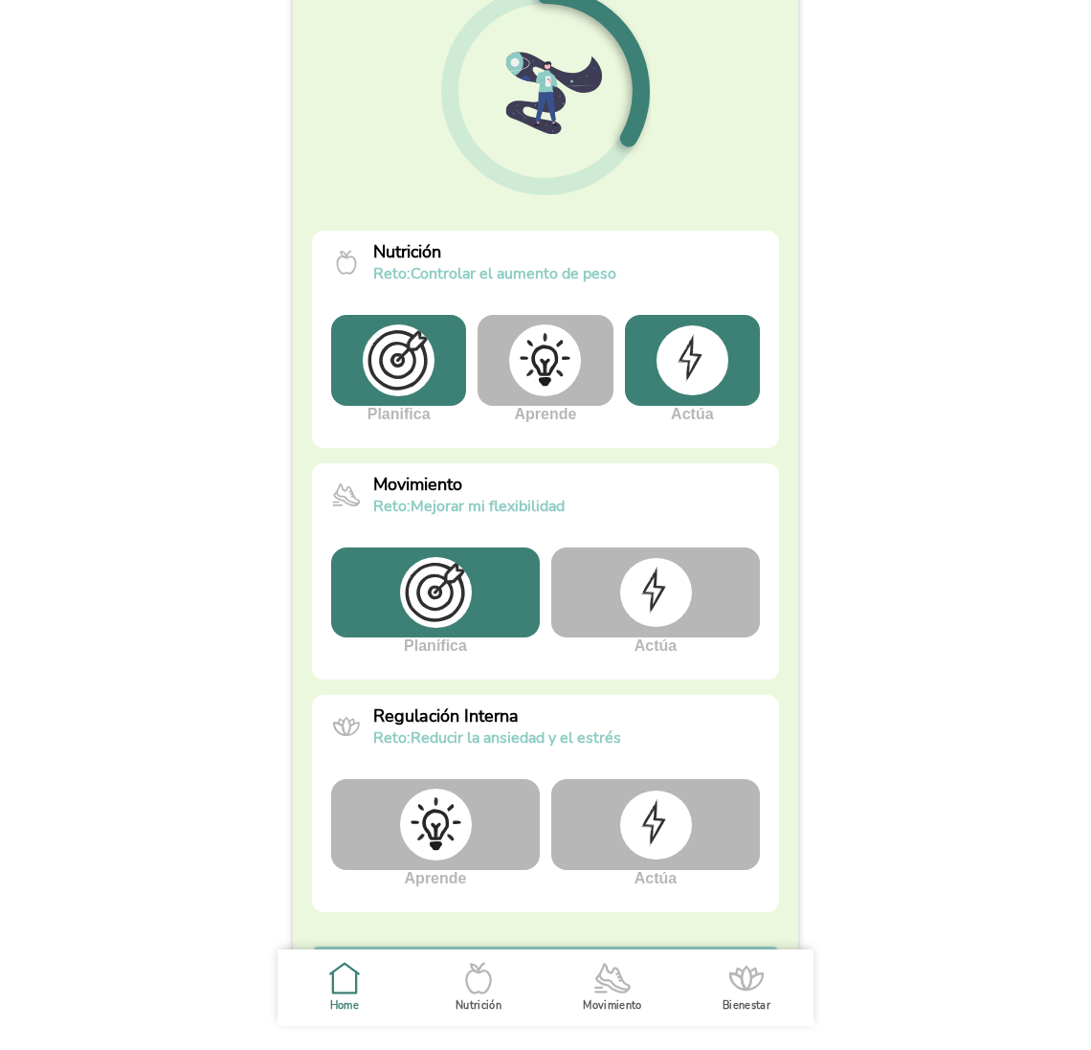
scroll to position [360, 0]
